Goal: Find specific page/section: Find specific page/section

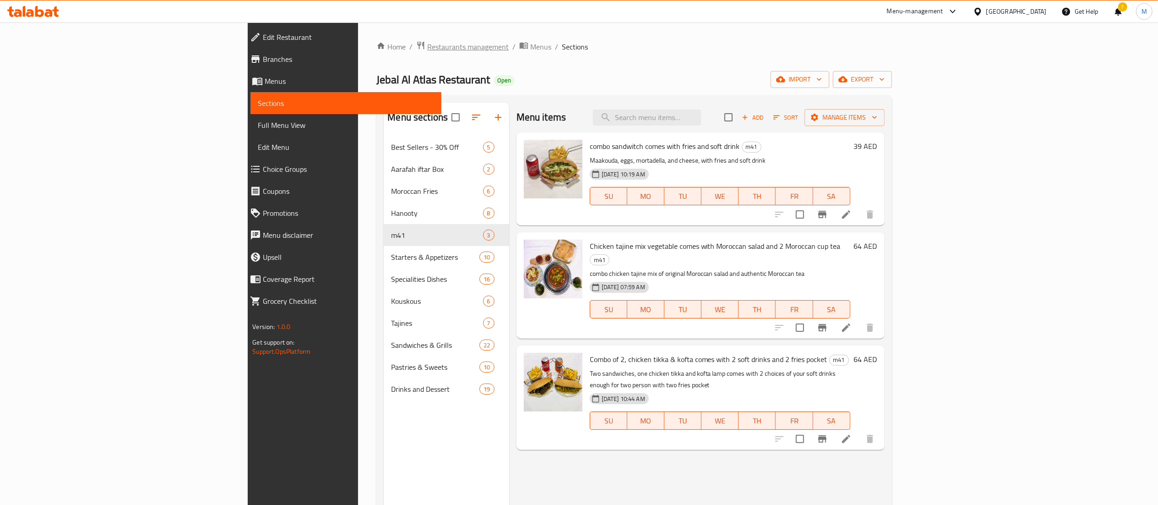
click at [427, 42] on span "Restaurants management" at bounding box center [468, 46] width 82 height 11
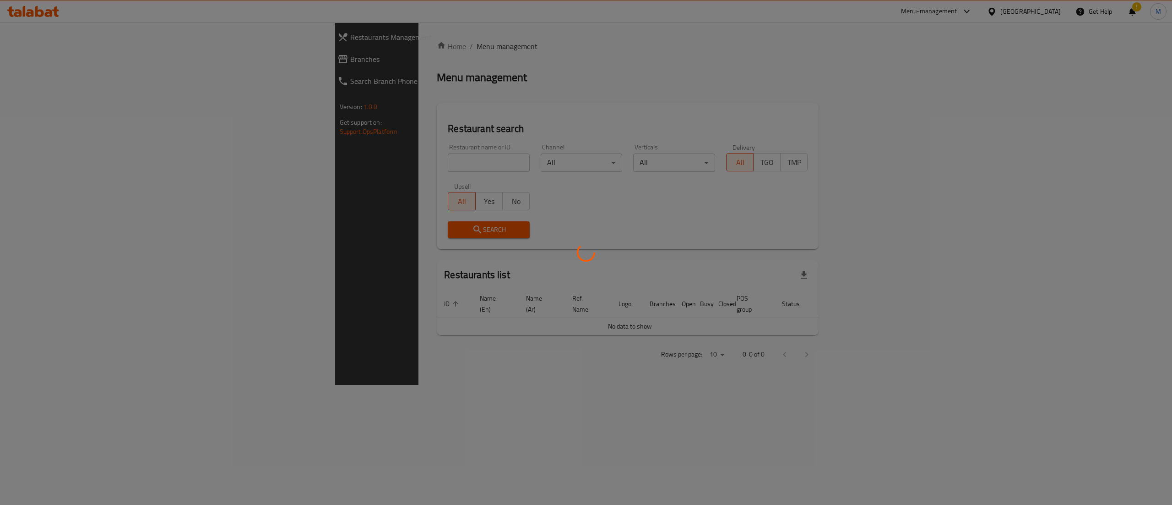
click at [328, 160] on div at bounding box center [586, 252] width 1172 height 505
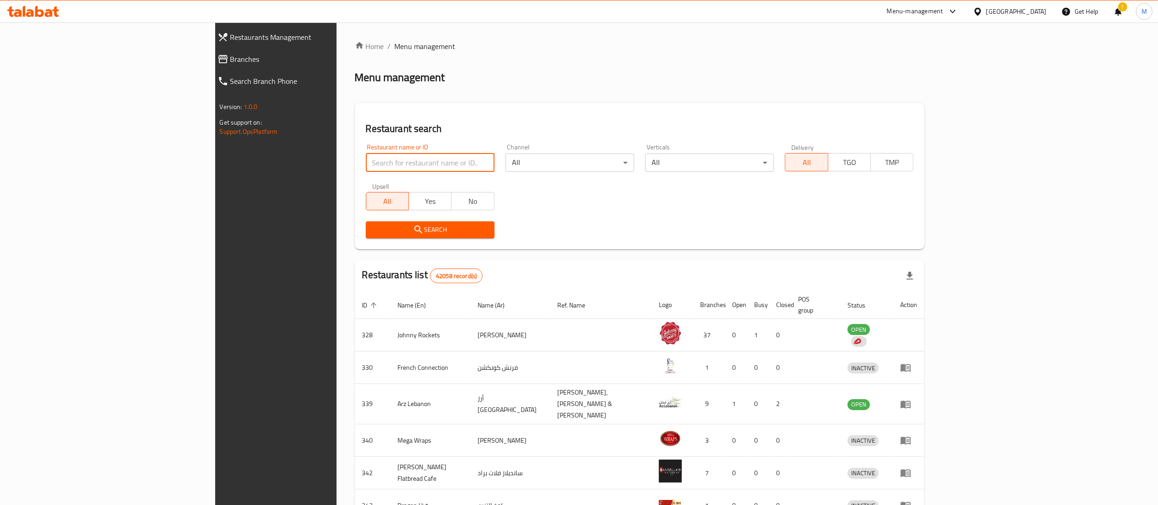
click at [366, 161] on input "search" at bounding box center [430, 162] width 129 height 18
type input "blaban"
click button "Search" at bounding box center [430, 229] width 129 height 17
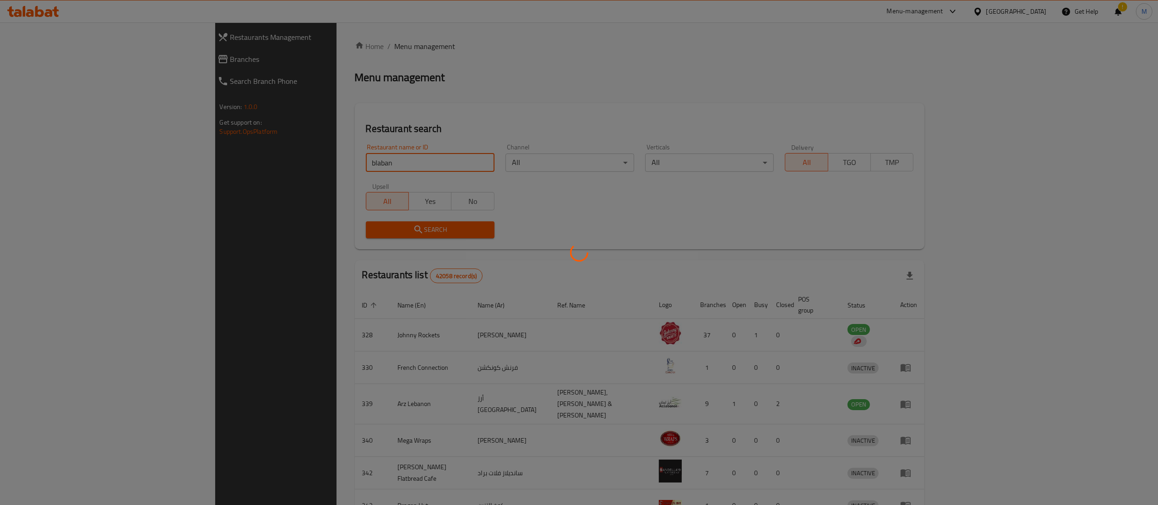
drag, startPoint x: 407, startPoint y: 78, endPoint x: 413, endPoint y: 72, distance: 8.1
click at [413, 72] on div at bounding box center [579, 252] width 1158 height 505
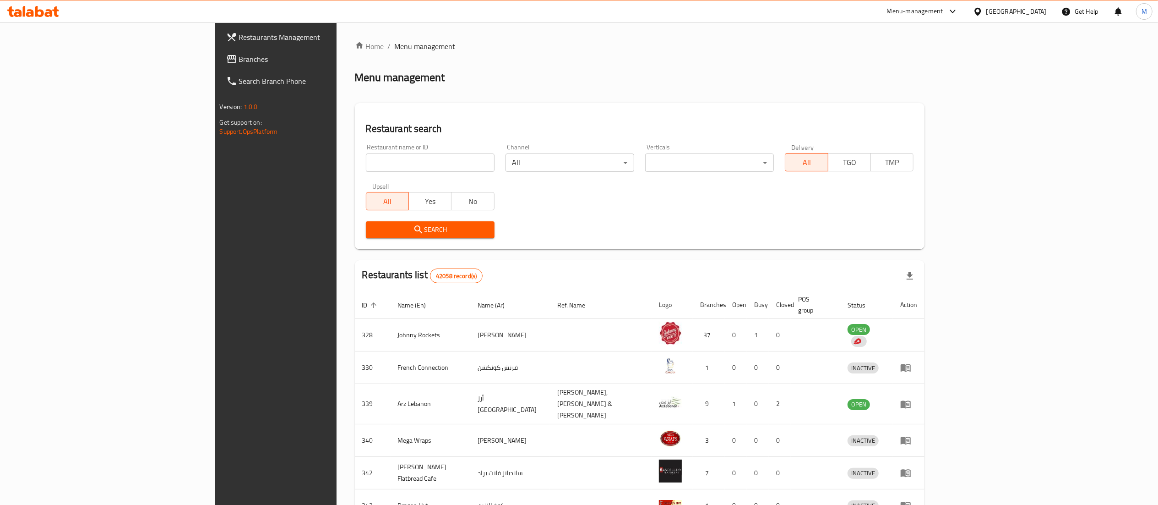
click at [366, 164] on input "search" at bounding box center [430, 162] width 129 height 18
type input "blaban"
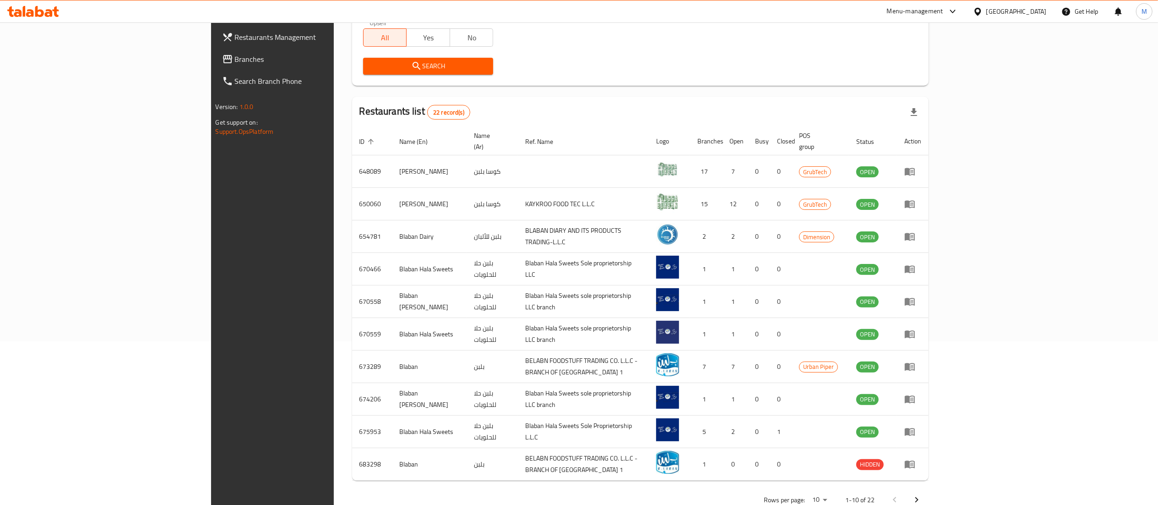
scroll to position [179, 0]
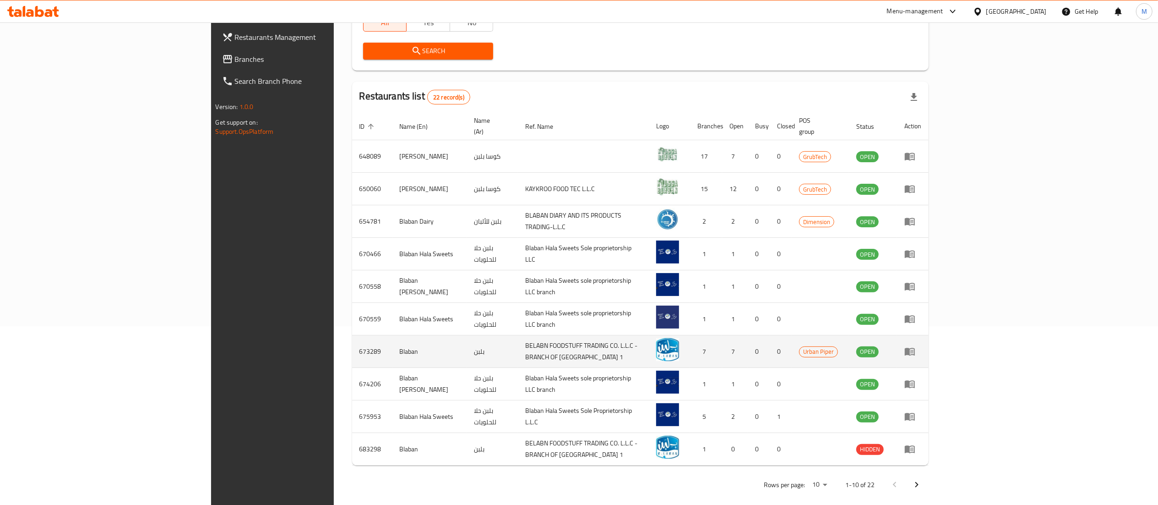
click at [352, 345] on td "673289" at bounding box center [372, 351] width 40 height 33
copy td "673289"
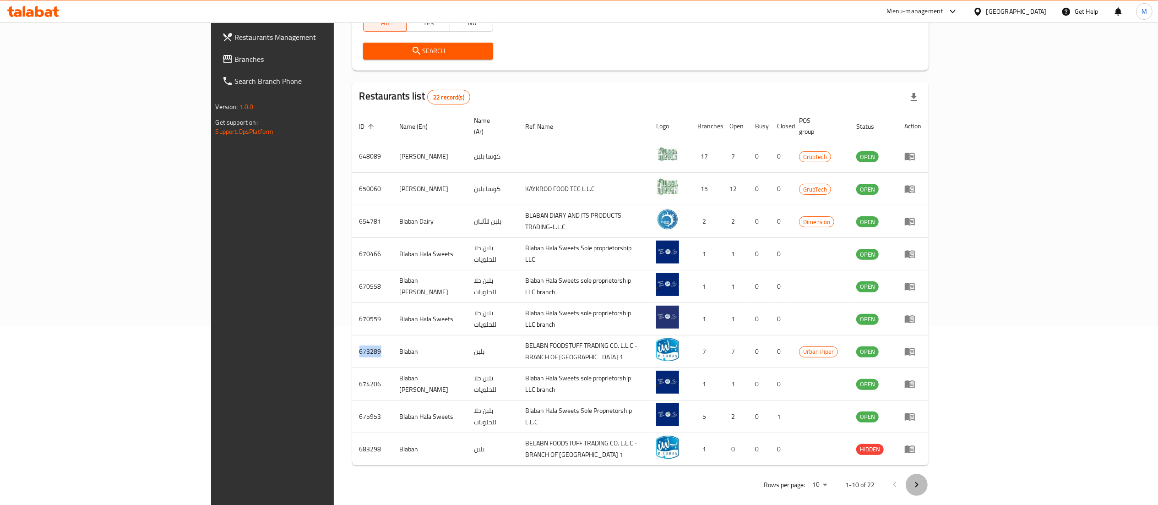
click at [922, 479] on icon "Next page" at bounding box center [916, 484] width 11 height 11
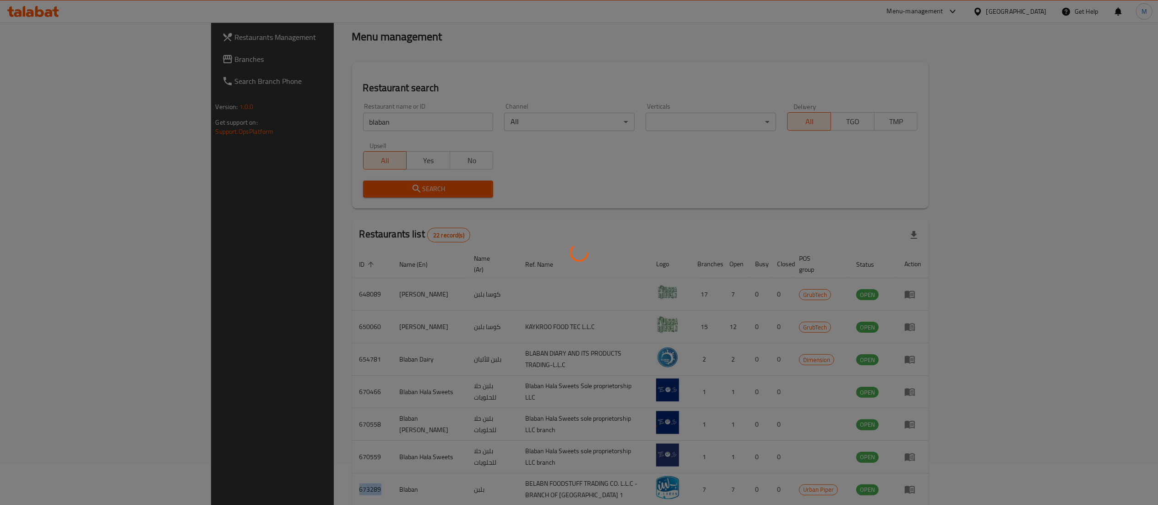
scroll to position [0, 0]
